Goal: Information Seeking & Learning: Learn about a topic

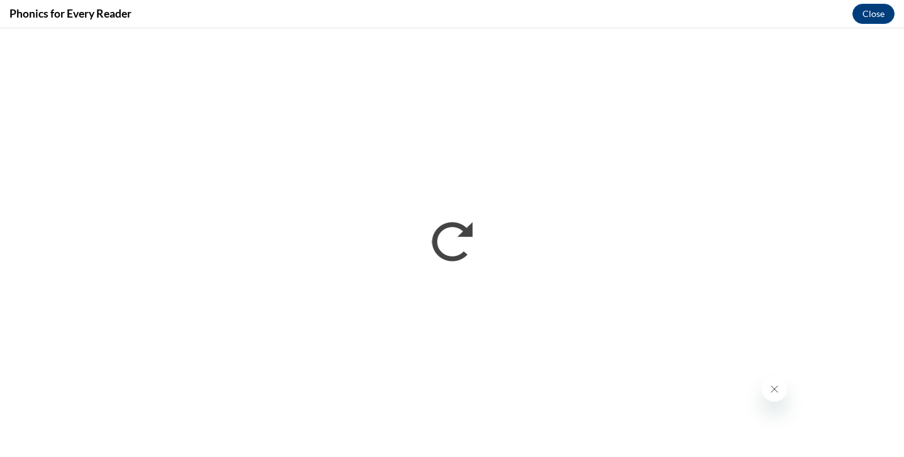
scroll to position [462, 0]
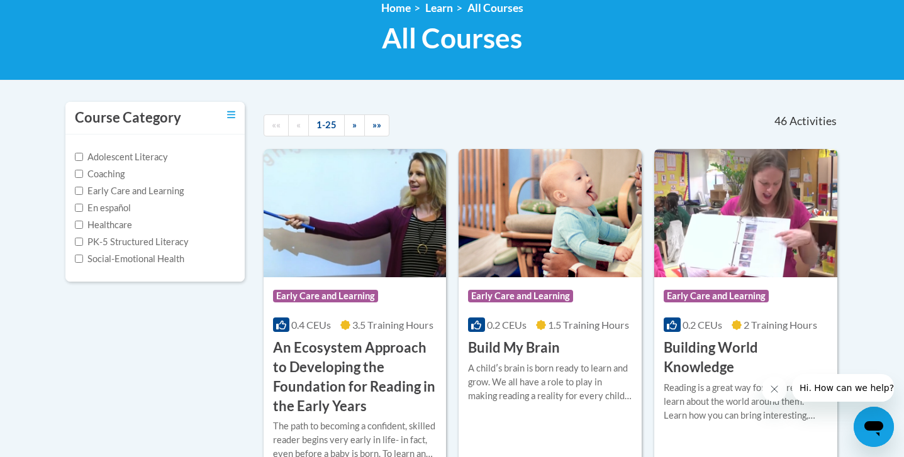
scroll to position [174, 0]
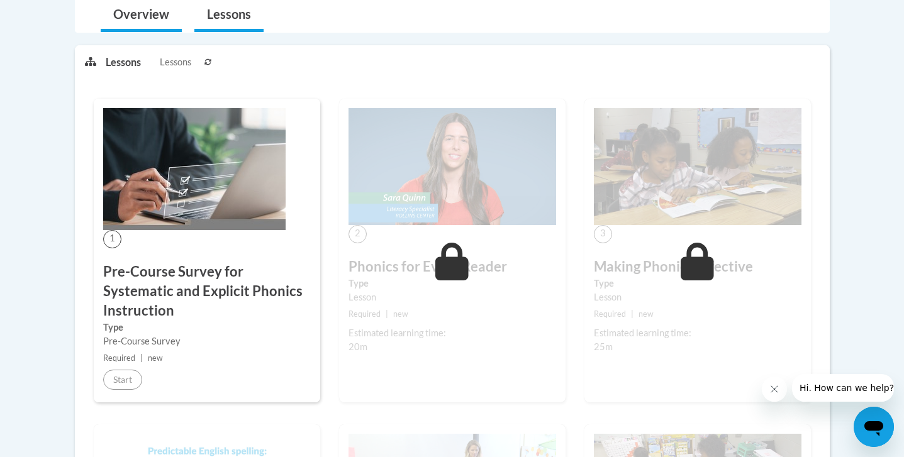
scroll to position [415, 0]
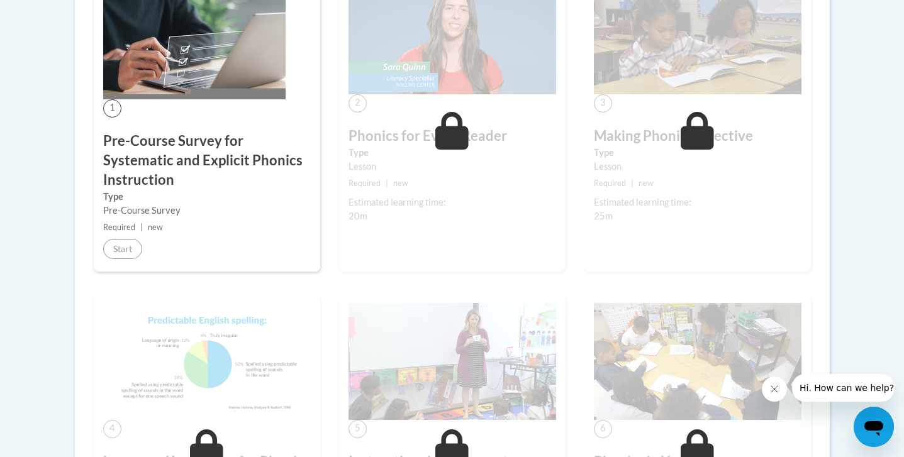
click at [218, 101] on div "1 Pre-Course Survey for Systematic and Explicit Phonics Instruction Type Pre-Co…" at bounding box center [207, 120] width 226 height 304
click at [444, 169] on div "Lesson" at bounding box center [452, 167] width 208 height 14
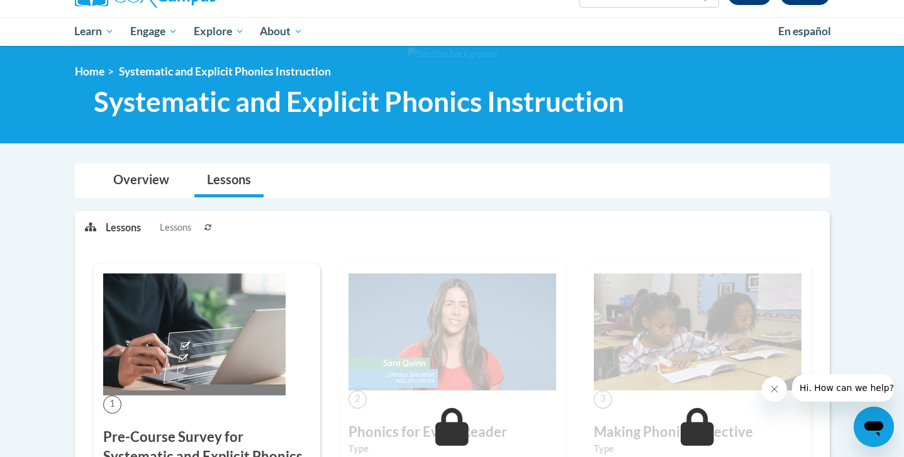
scroll to position [0, 0]
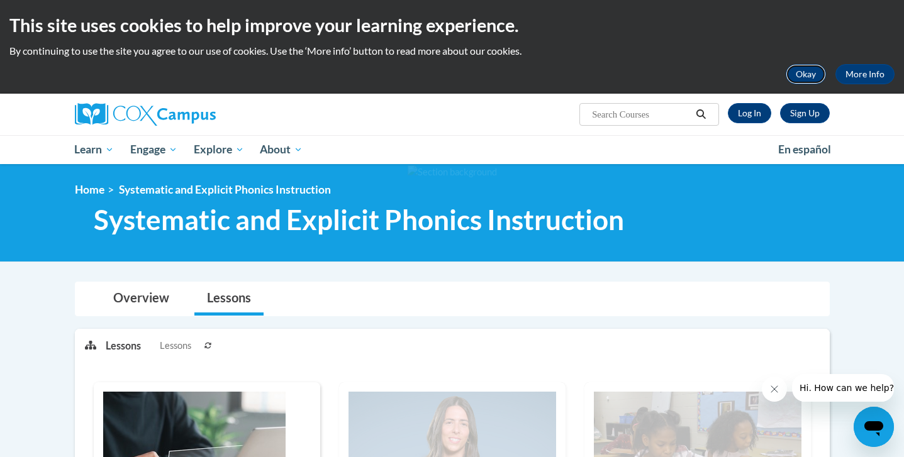
click at [798, 70] on button "Okay" at bounding box center [806, 74] width 40 height 20
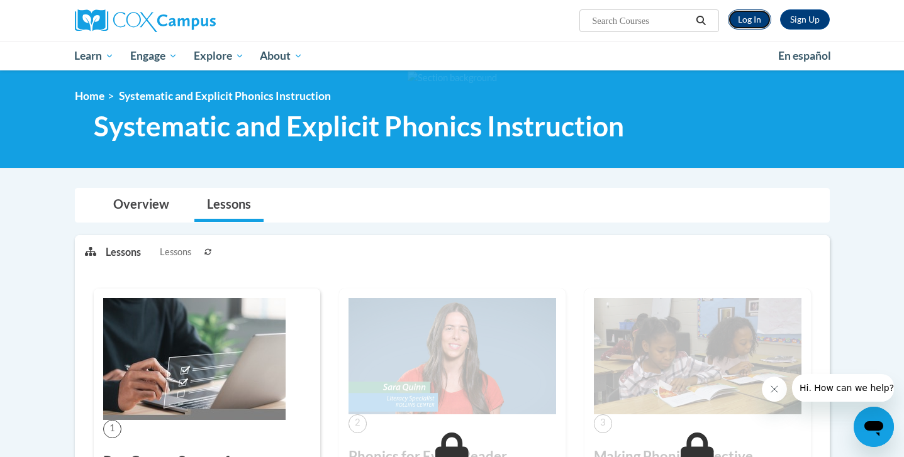
click at [753, 24] on link "Log In" at bounding box center [749, 19] width 43 height 20
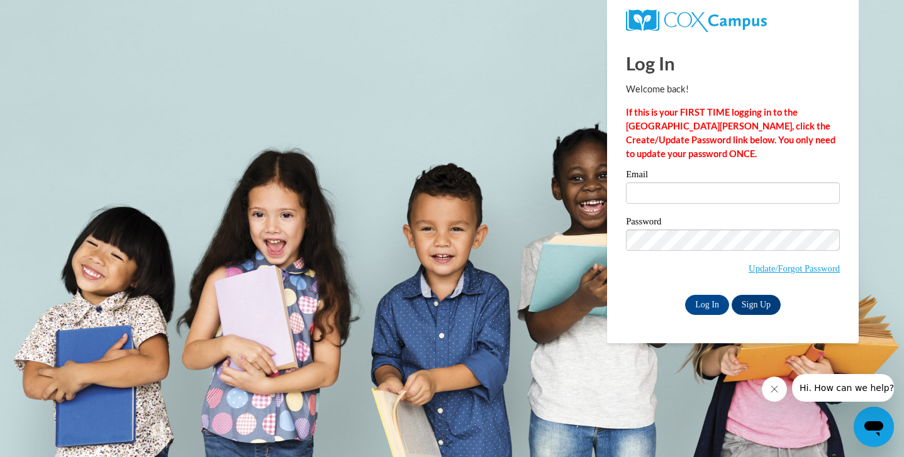
type input "marceljones6@gmail.com"
click at [685, 295] on input "Log In" at bounding box center [707, 305] width 44 height 20
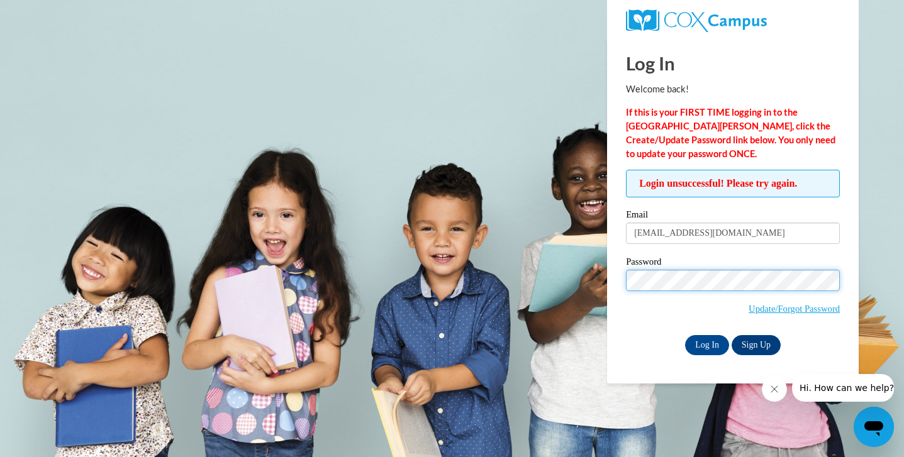
click at [685, 335] on input "Log In" at bounding box center [707, 345] width 44 height 20
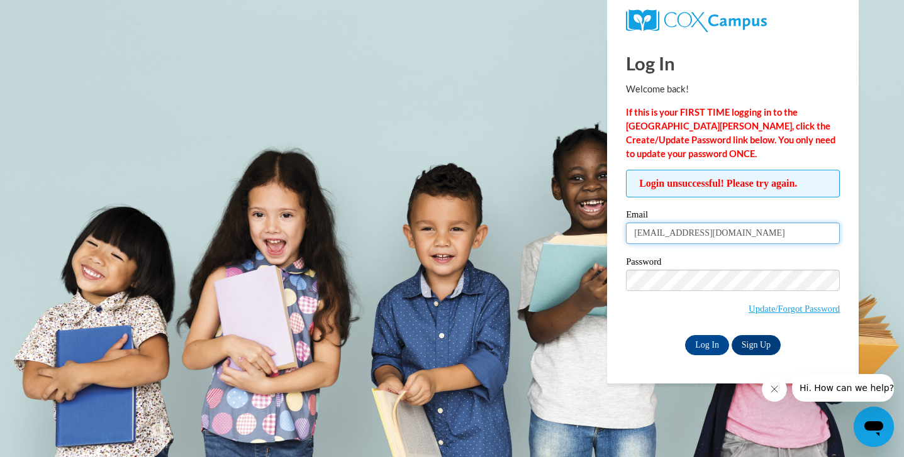
click at [708, 235] on input "marceljones6@gmail.com" at bounding box center [733, 233] width 214 height 21
type input "marceljones6@gmail.com"
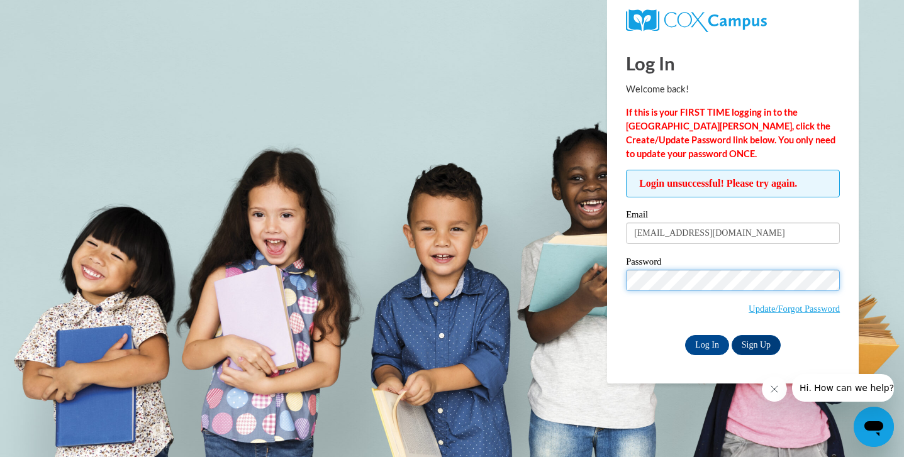
click at [685, 335] on input "Log In" at bounding box center [707, 345] width 44 height 20
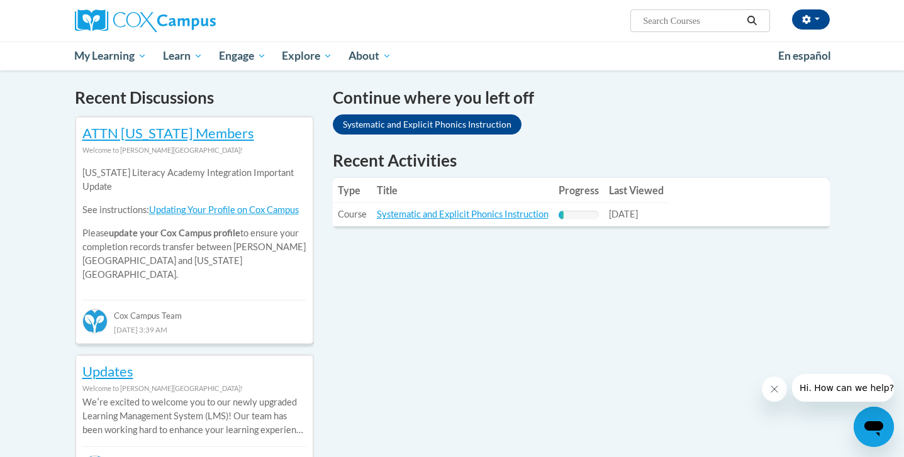
scroll to position [433, 0]
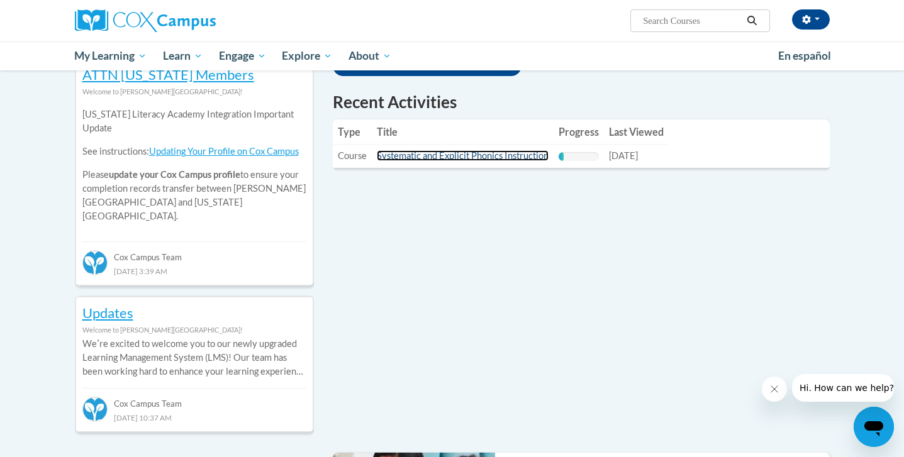
click at [486, 159] on link "Systematic and Explicit Phonics Instruction" at bounding box center [463, 155] width 172 height 11
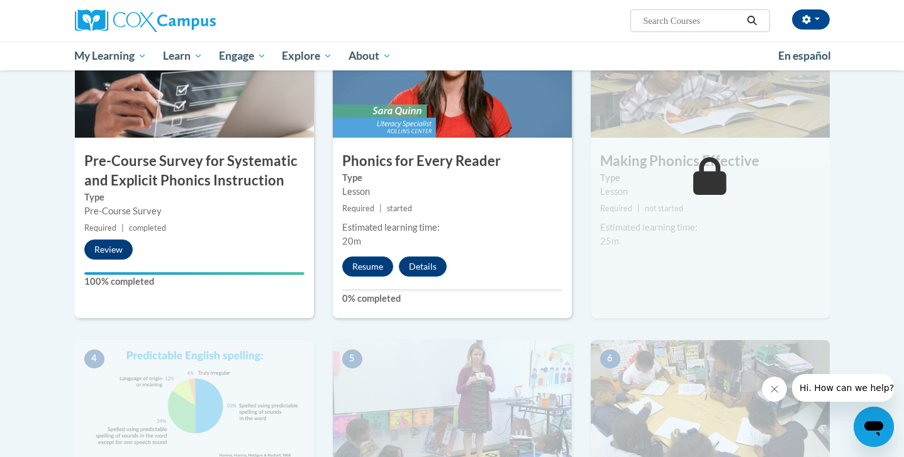
scroll to position [354, 0]
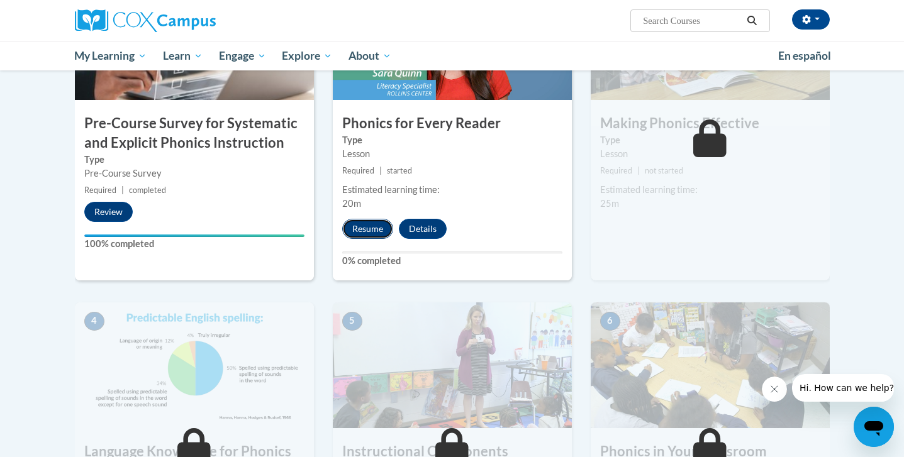
click at [377, 229] on button "Resume" at bounding box center [367, 229] width 51 height 20
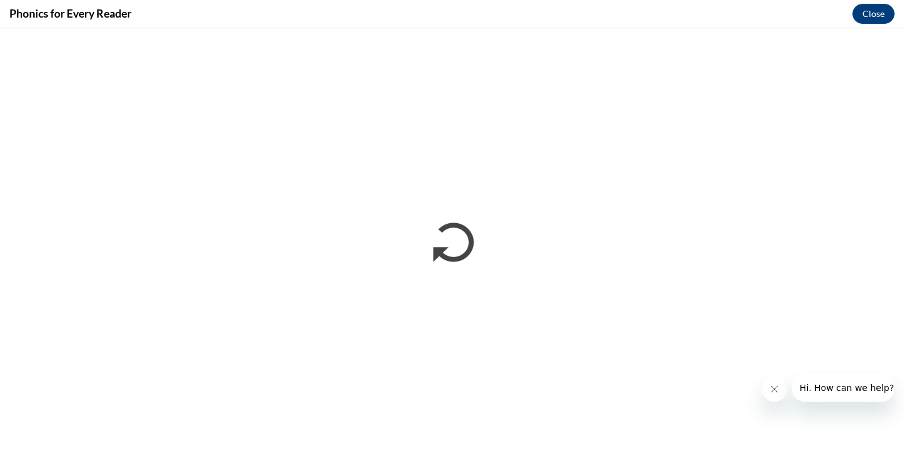
scroll to position [0, 0]
click at [781, 392] on button "Close message from company" at bounding box center [774, 389] width 25 height 25
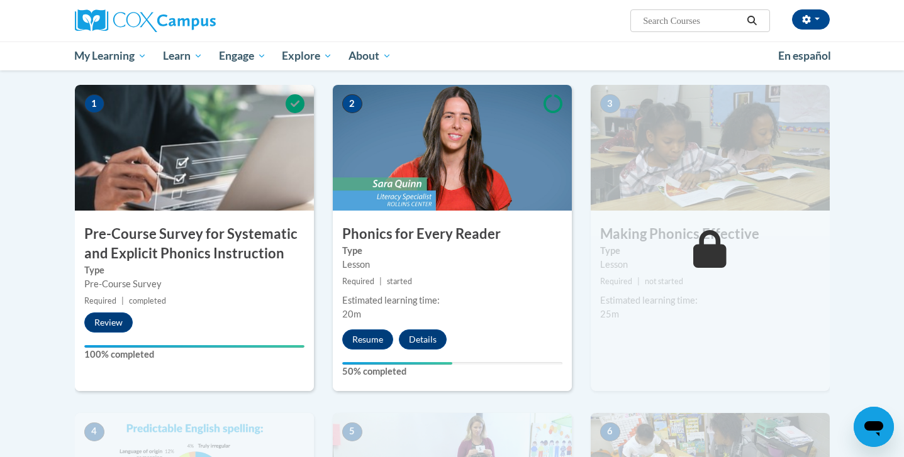
scroll to position [257, 0]
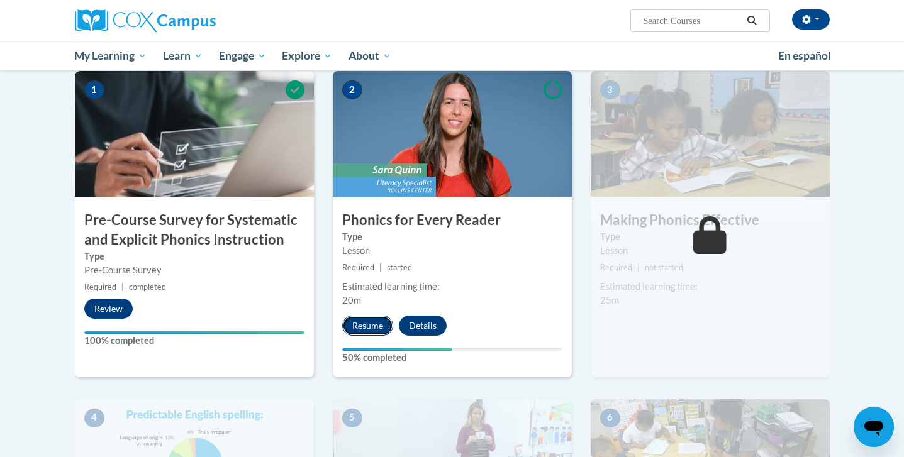
click at [370, 323] on button "Resume" at bounding box center [367, 326] width 51 height 20
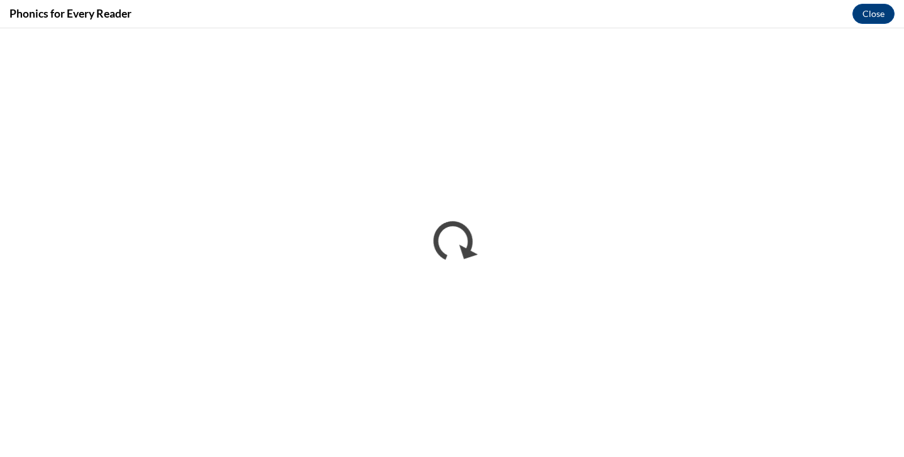
scroll to position [0, 0]
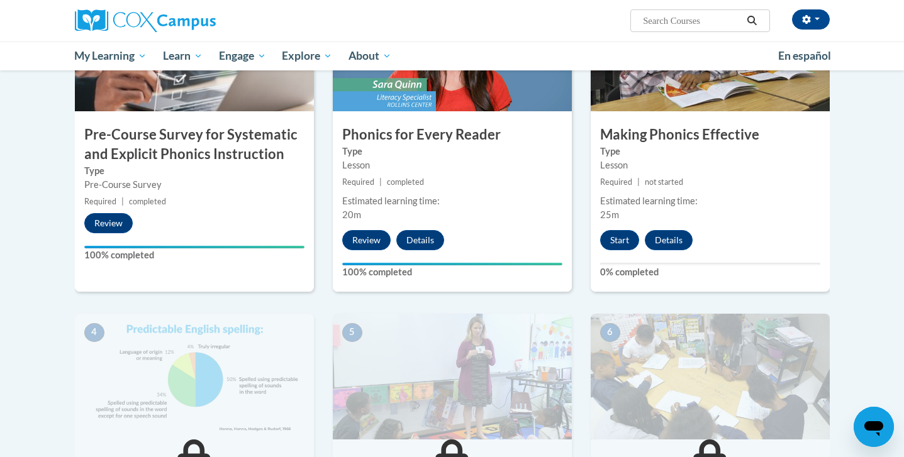
scroll to position [245, 0]
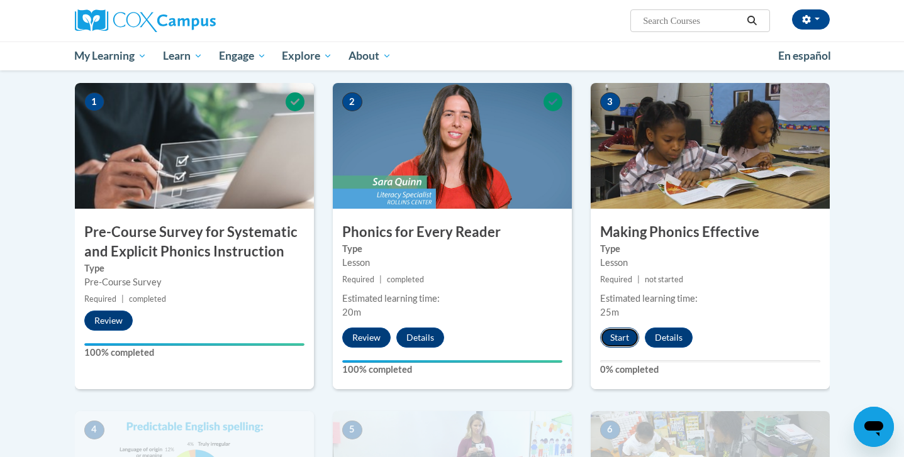
click at [624, 337] on button "Start" at bounding box center [619, 338] width 39 height 20
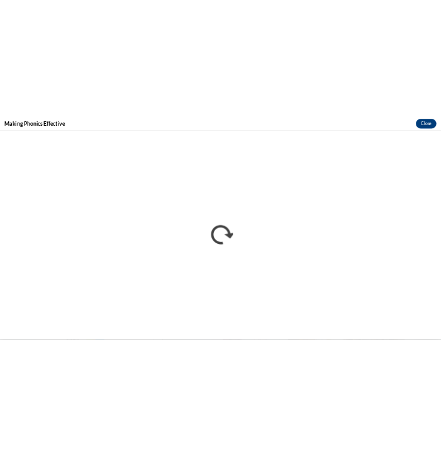
scroll to position [0, 0]
